Goal: Find specific page/section: Find specific page/section

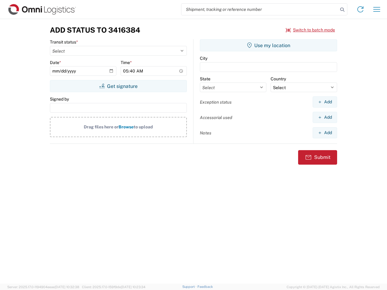
click at [260, 9] on input "search" at bounding box center [259, 9] width 157 height 11
click at [342, 10] on icon at bounding box center [342, 9] width 8 height 8
click at [360, 9] on icon at bounding box center [360, 10] width 10 height 10
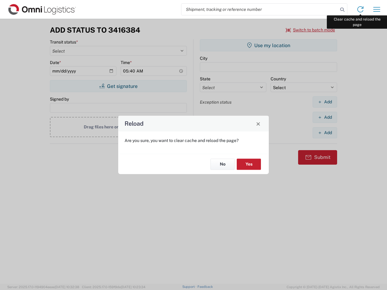
click at [377, 9] on div "Reload Are you sure, you want to clear cache and reload the page? No Yes" at bounding box center [193, 145] width 387 height 290
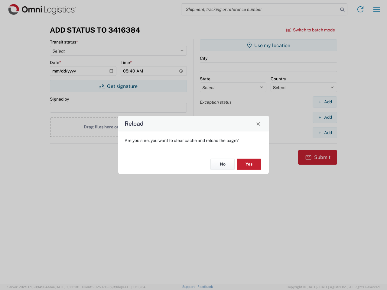
click at [310, 30] on div "Reload Are you sure, you want to clear cache and reload the page? No Yes" at bounding box center [193, 145] width 387 height 290
click at [118, 86] on div "Reload Are you sure, you want to clear cache and reload the page? No Yes" at bounding box center [193, 145] width 387 height 290
click at [268, 45] on div "Reload Are you sure, you want to clear cache and reload the page? No Yes" at bounding box center [193, 145] width 387 height 290
click at [325, 102] on div "Reload Are you sure, you want to clear cache and reload the page? No Yes" at bounding box center [193, 145] width 387 height 290
click at [325, 117] on div "Reload Are you sure, you want to clear cache and reload the page? No Yes" at bounding box center [193, 145] width 387 height 290
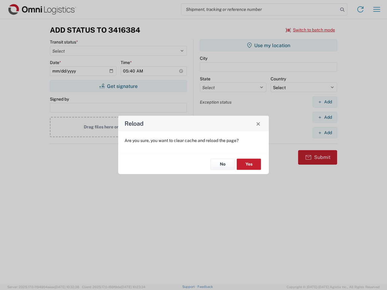
click at [325, 133] on div "Reload Are you sure, you want to clear cache and reload the page? No Yes" at bounding box center [193, 145] width 387 height 290
